Goal: Task Accomplishment & Management: Use online tool/utility

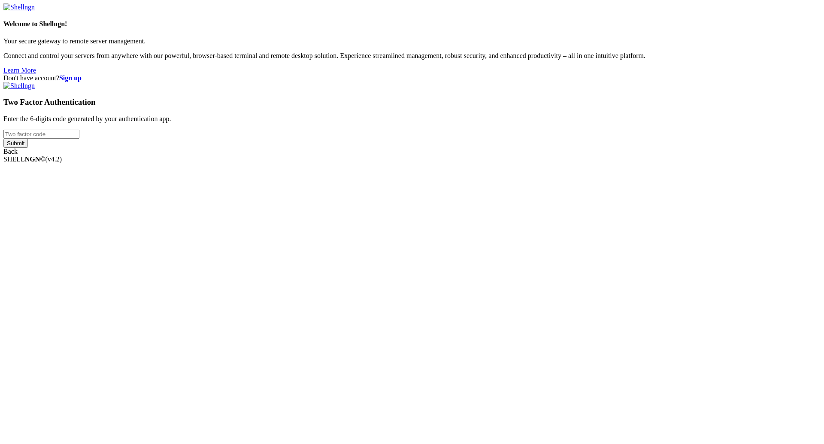
click at [79, 139] on input "number" at bounding box center [41, 134] width 76 height 9
paste input "060708"
type input "060708"
click at [28, 148] on input "Submit" at bounding box center [15, 143] width 24 height 9
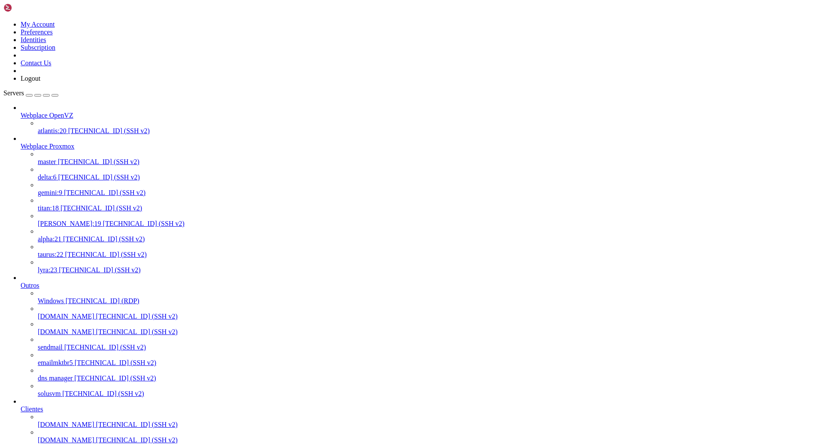
scroll to position [275, 0]
click at [96, 421] on span "[TECHNICAL_ID] (SSH v2)" at bounding box center [137, 424] width 82 height 7
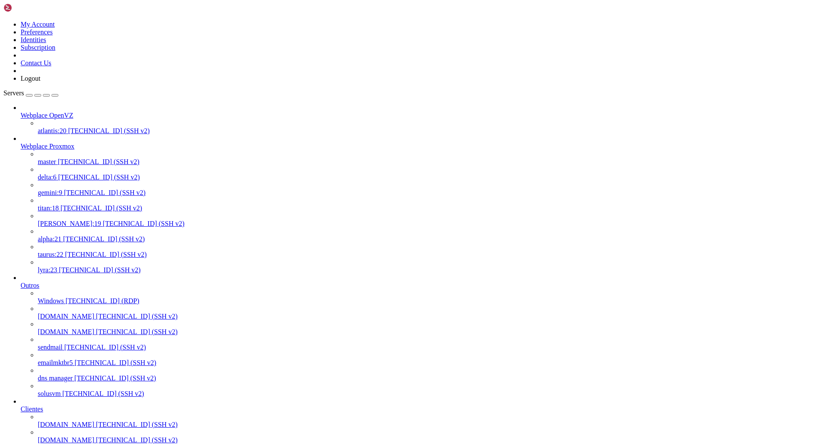
drag, startPoint x: 214, startPoint y: 1294, endPoint x: 6, endPoint y: 1297, distance: 208.2
drag, startPoint x: 158, startPoint y: 1311, endPoint x: 238, endPoint y: 1306, distance: 80.4
drag, startPoint x: 161, startPoint y: 1298, endPoint x: 6, endPoint y: 1299, distance: 155.0
